Goal: Transaction & Acquisition: Purchase product/service

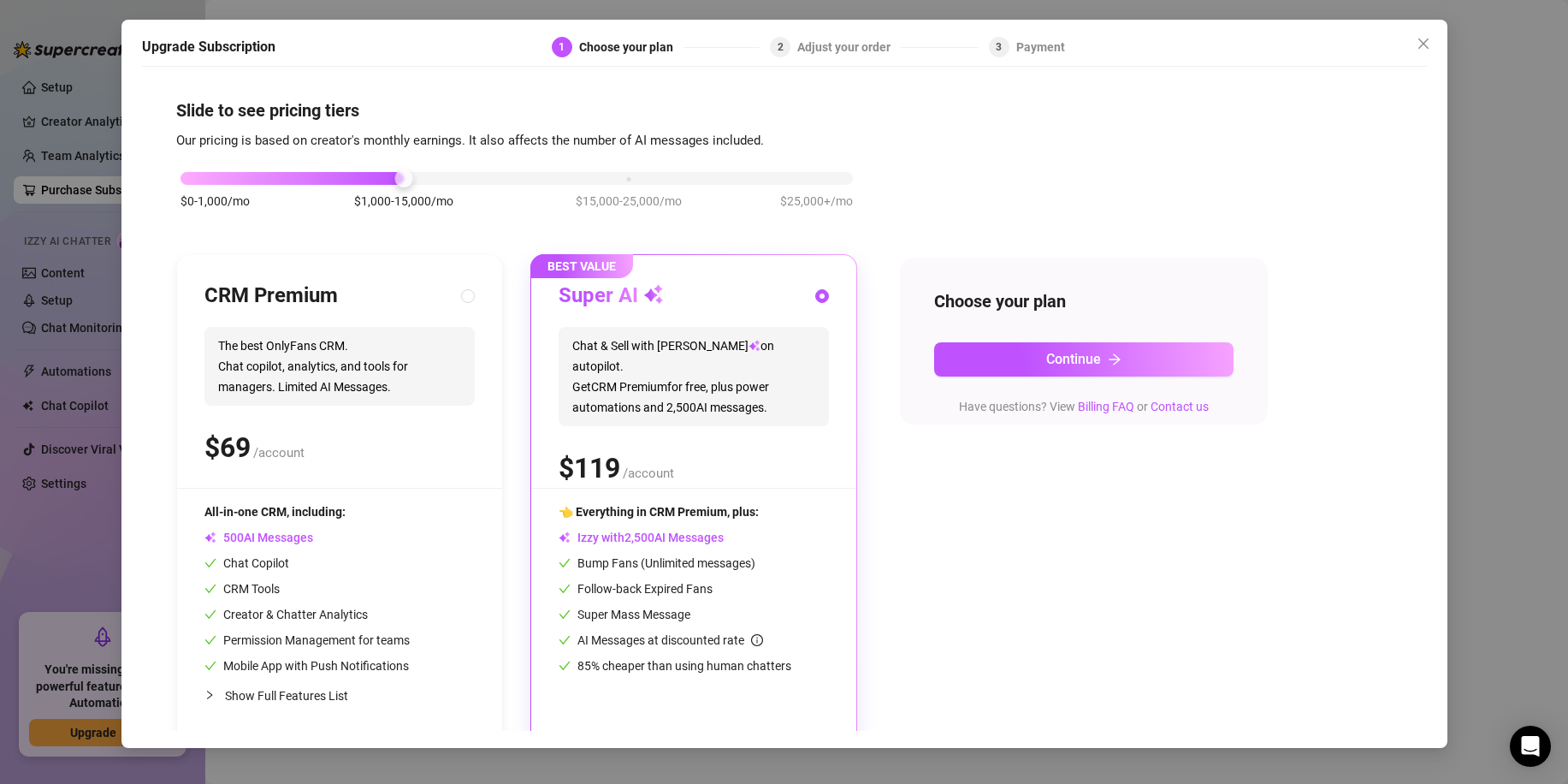
click at [404, 358] on span "The best OnlyFans CRM. Chat copilot, analytics, and tools for managers. Limited…" at bounding box center [339, 367] width 270 height 79
radio input "true"
radio input "false"
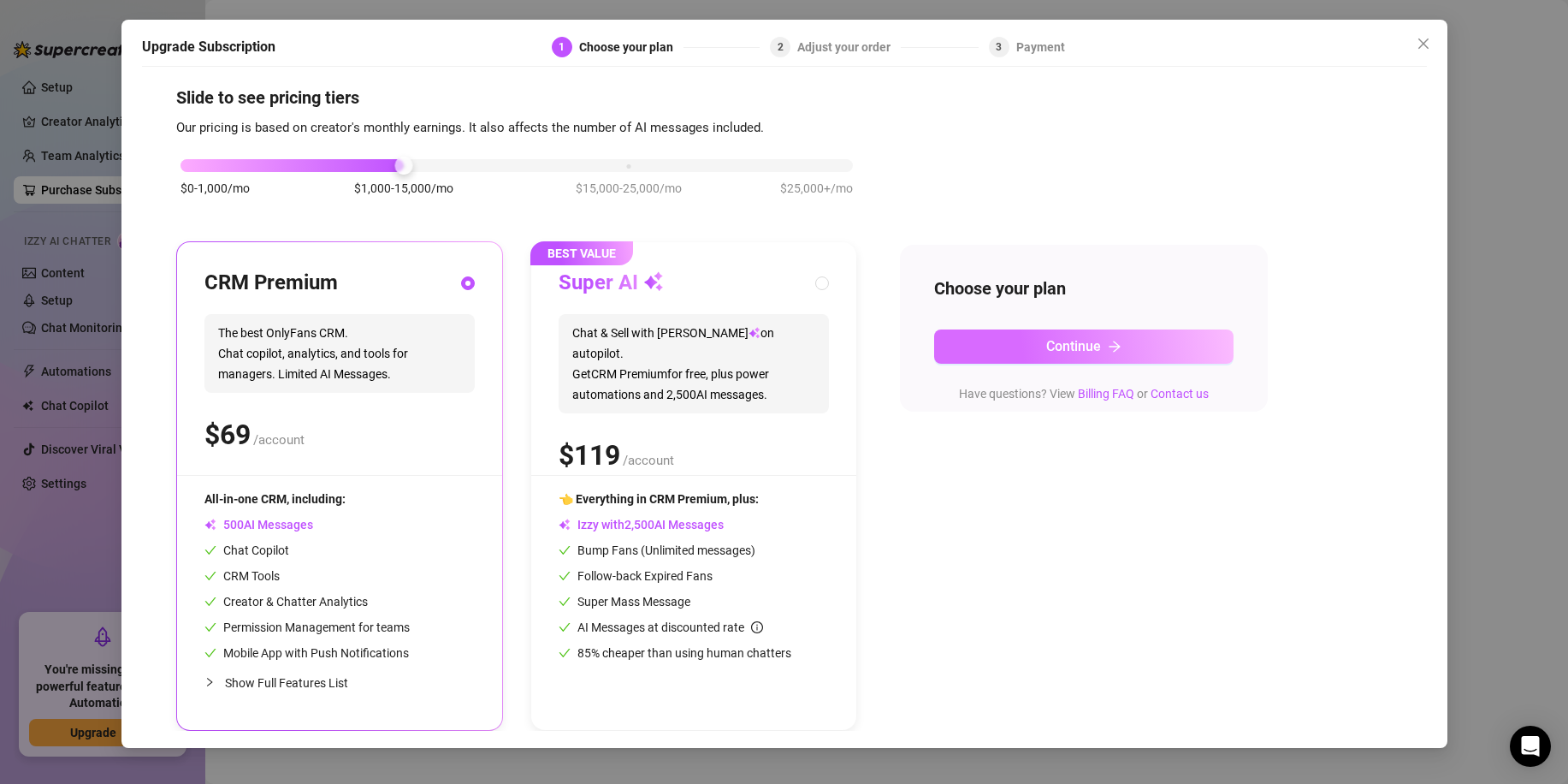
click at [957, 350] on button "Continue" at bounding box center [1083, 346] width 299 height 34
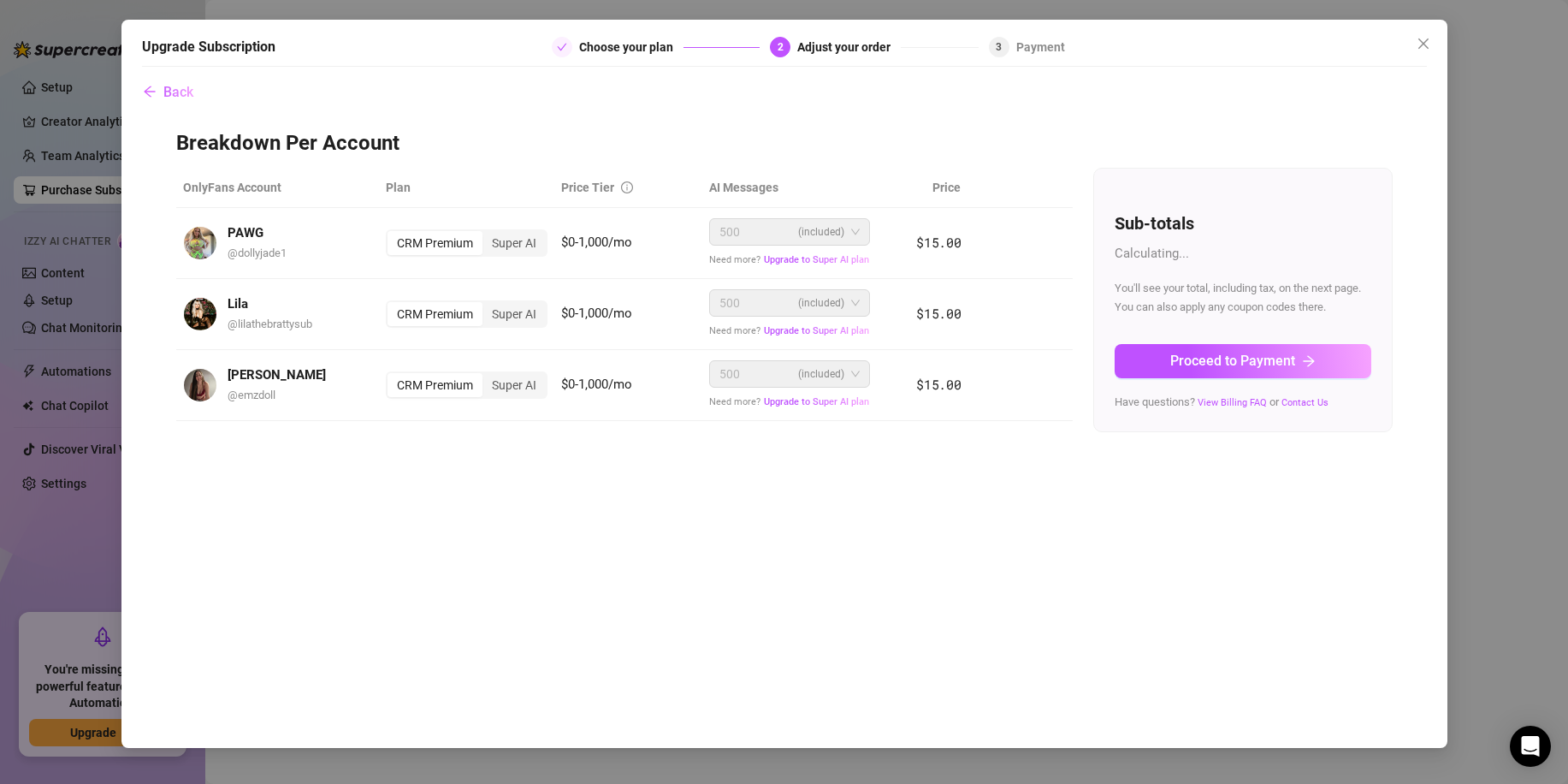
scroll to position [0, 0]
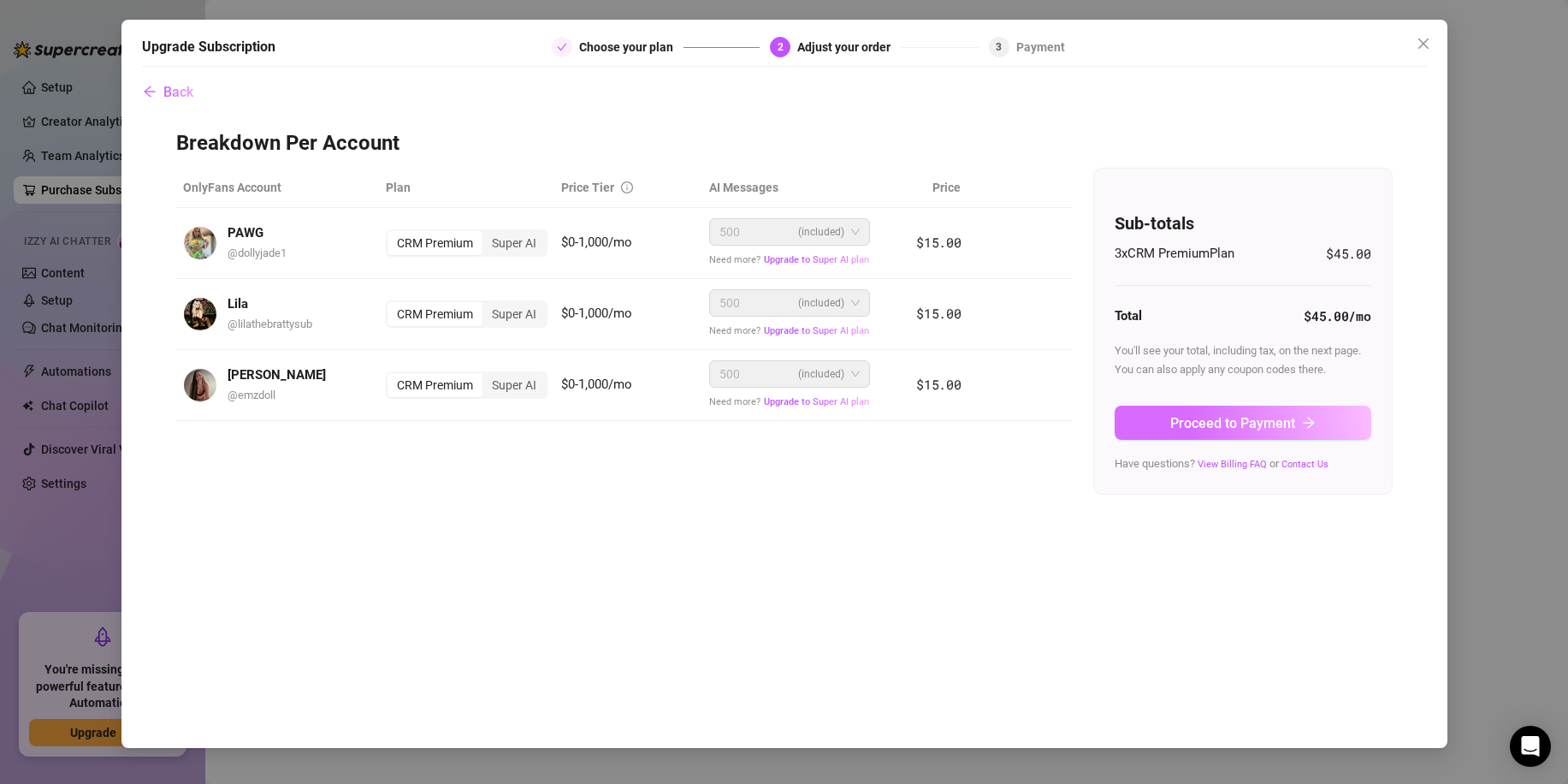
click at [1219, 439] on button "Proceed to Payment" at bounding box center [1243, 423] width 257 height 34
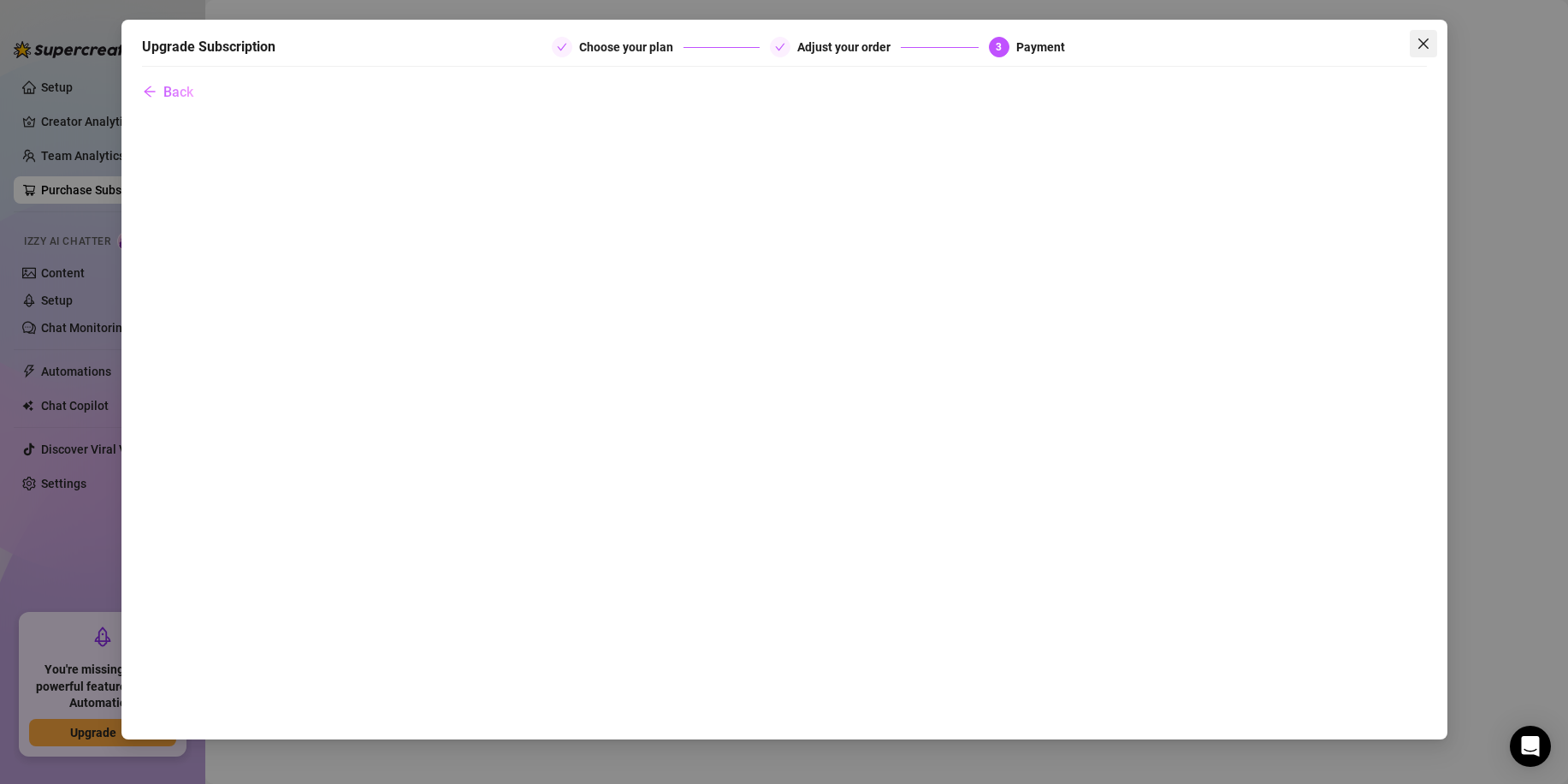
click at [1419, 45] on icon "close" at bounding box center [1422, 43] width 13 height 13
